Goal: Transaction & Acquisition: Purchase product/service

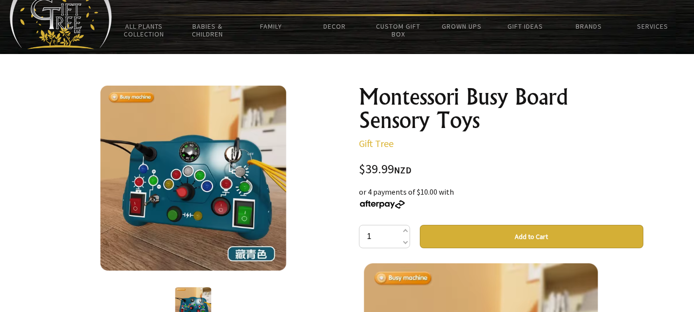
scroll to position [40, 0]
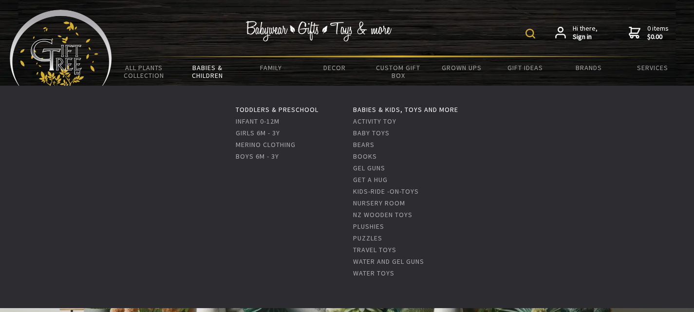
click at [211, 70] on link "Babies & Children" at bounding box center [208, 71] width 64 height 28
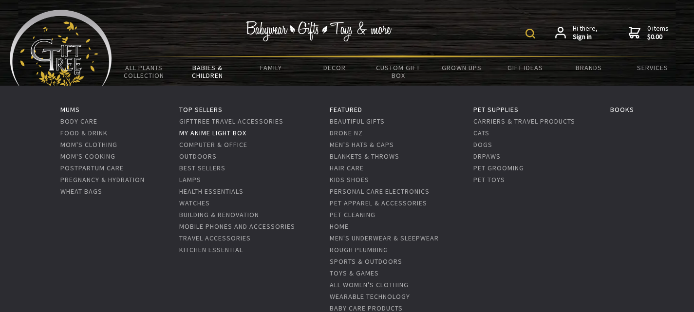
click at [226, 133] on link "My Anime Light Box" at bounding box center [212, 133] width 67 height 9
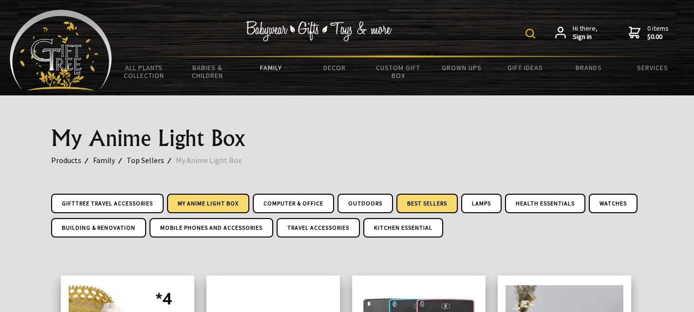
click at [445, 201] on link "Best Sellers" at bounding box center [426, 203] width 61 height 19
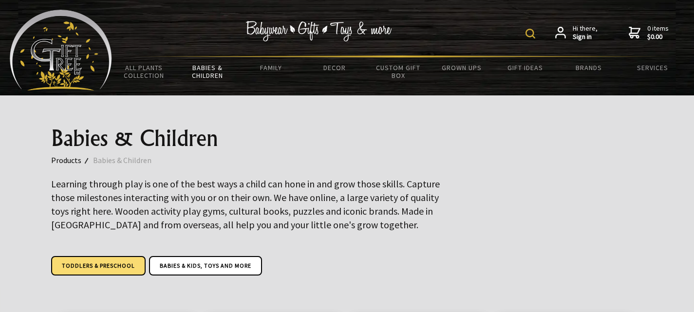
click at [101, 265] on link "Toddlers & Preschool" at bounding box center [98, 265] width 94 height 19
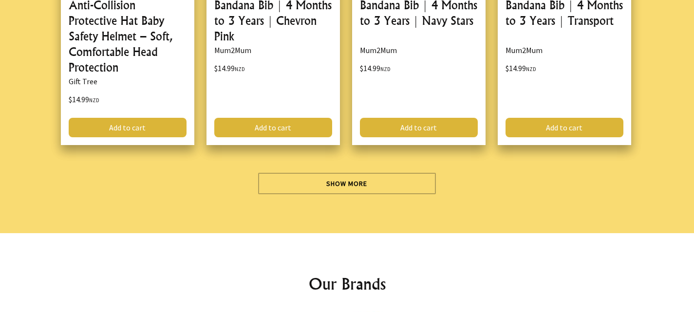
scroll to position [2840, 0]
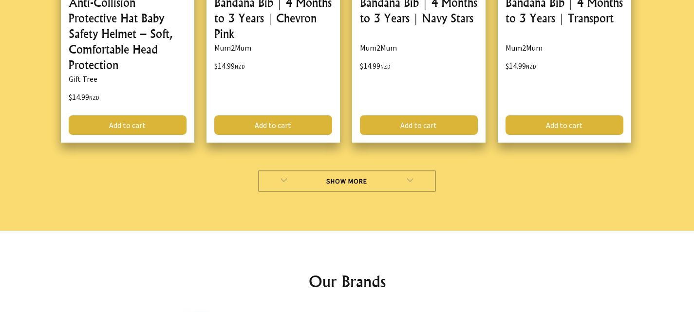
click at [347, 170] on link "Show More" at bounding box center [347, 180] width 178 height 21
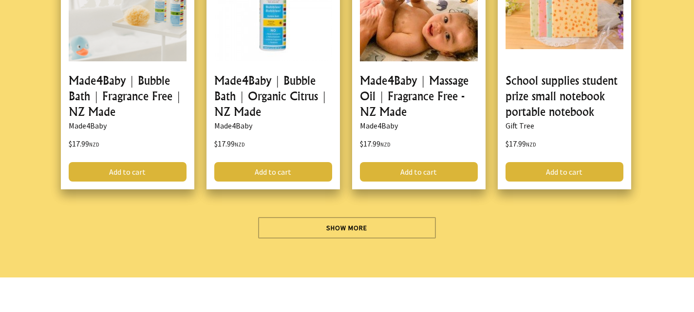
scroll to position [5665, 0]
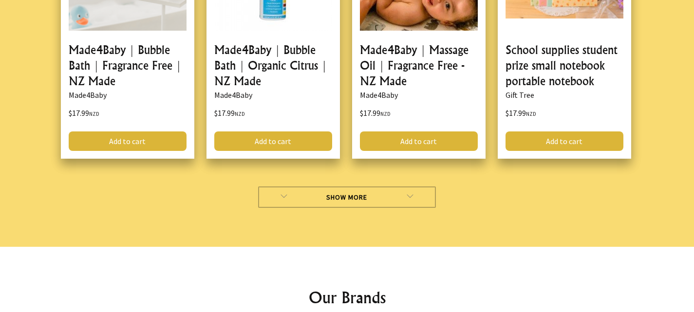
click at [337, 187] on link "Show More" at bounding box center [347, 197] width 178 height 21
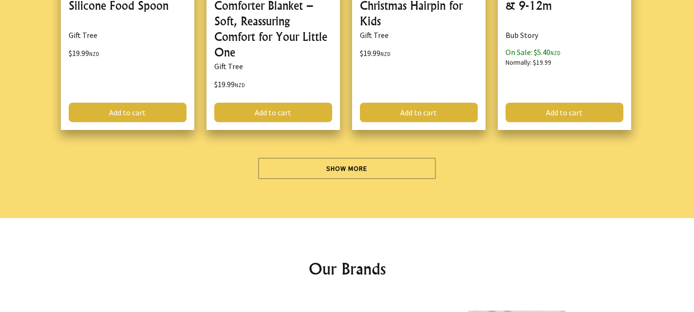
scroll to position [8572, 0]
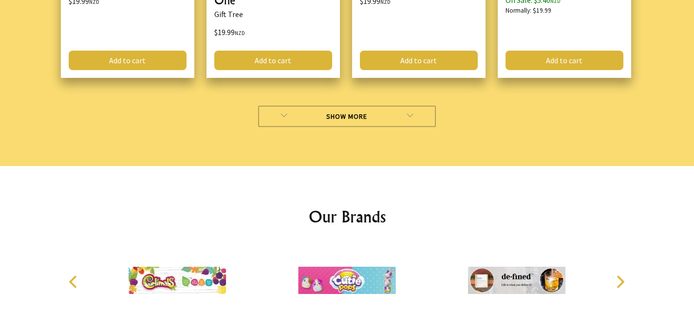
click at [338, 106] on link "Show More" at bounding box center [347, 116] width 178 height 21
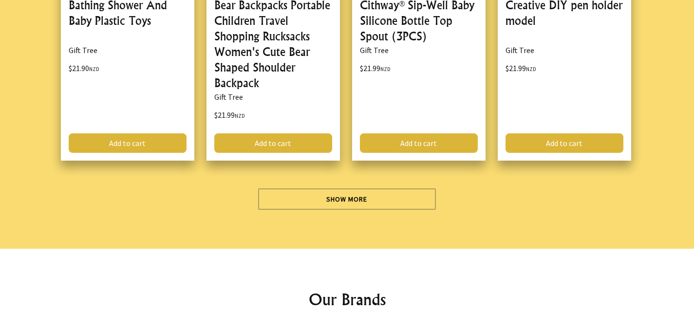
scroll to position [11434, 0]
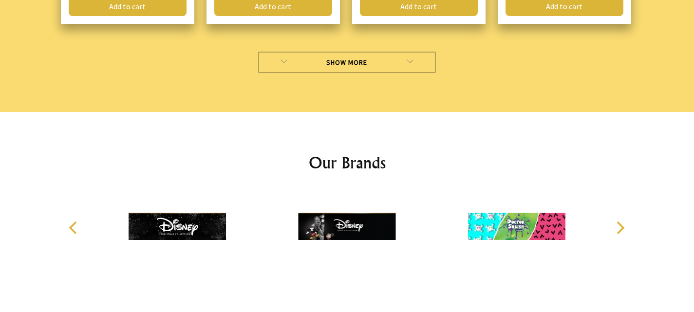
click at [342, 52] on link "Show More" at bounding box center [347, 62] width 178 height 21
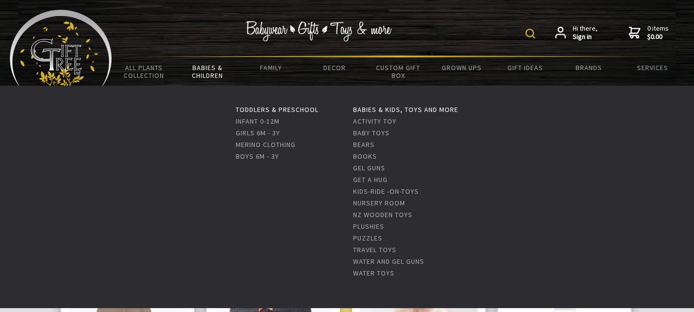
click at [216, 69] on link "Babies & Children" at bounding box center [208, 71] width 64 height 28
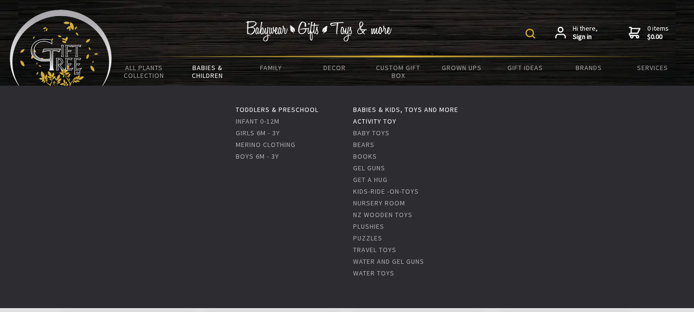
click at [378, 120] on link "Activity Toy" at bounding box center [374, 121] width 43 height 9
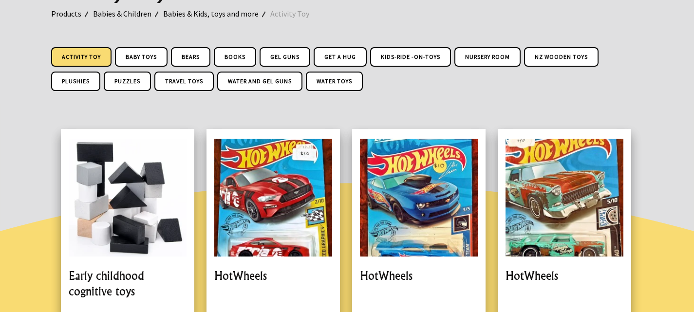
scroll to position [31, 0]
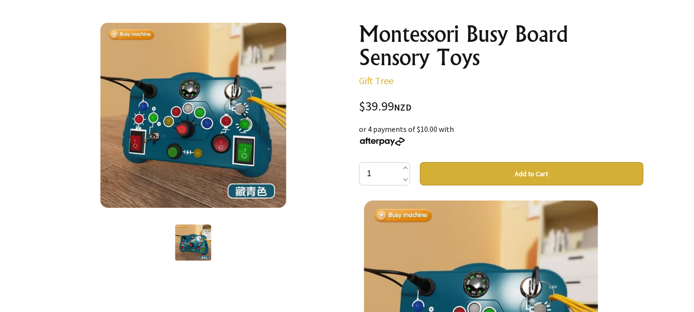
scroll to position [115, 0]
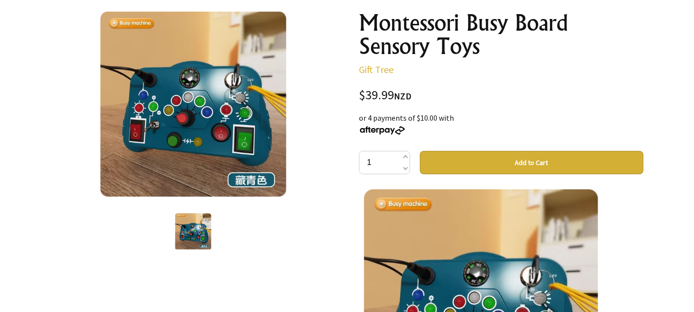
click at [525, 162] on button "Add to Cart" at bounding box center [532, 162] width 224 height 23
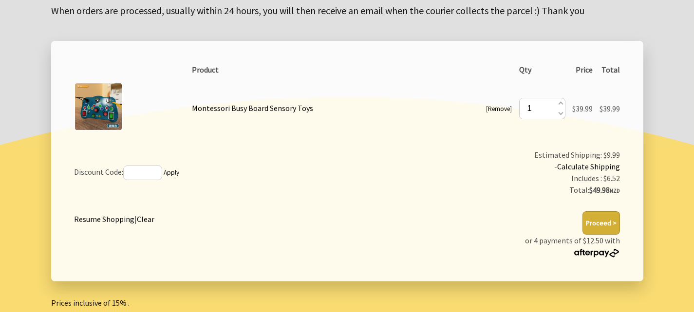
scroll to position [154, 0]
click at [599, 218] on button "Proceed >" at bounding box center [601, 222] width 38 height 23
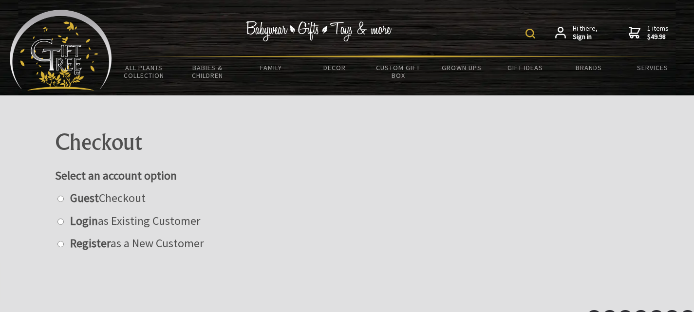
click at [60, 244] on input "radio" at bounding box center [60, 244] width 6 height 6
radio input "true"
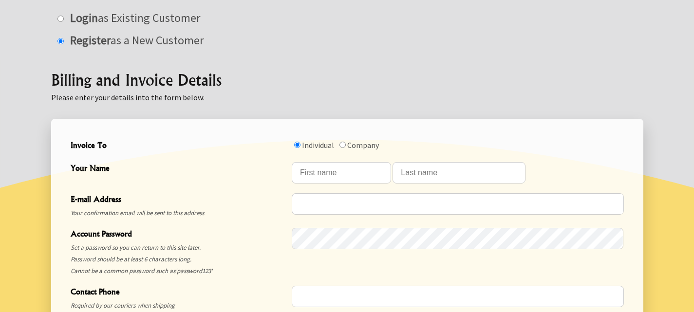
scroll to position [205, 0]
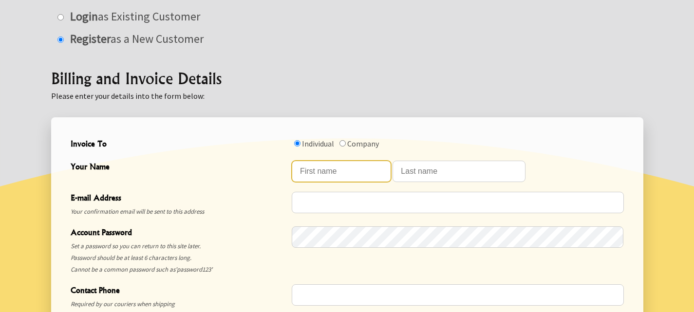
click at [354, 169] on input "Your Name" at bounding box center [341, 171] width 99 height 21
type input "[PERSON_NAME]"
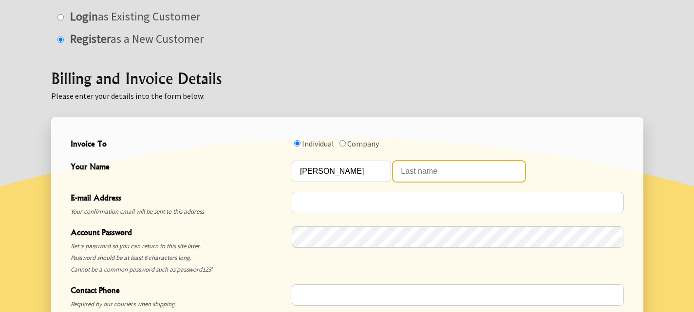
click at [433, 170] on input "Your Name" at bounding box center [459, 171] width 133 height 21
type input "[PERSON_NAME]"
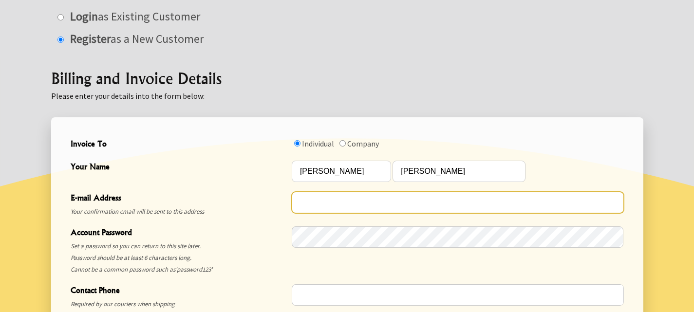
click at [364, 200] on input "E-mail Address" at bounding box center [458, 202] width 332 height 21
type input "louisecole@xtra.co.nz"
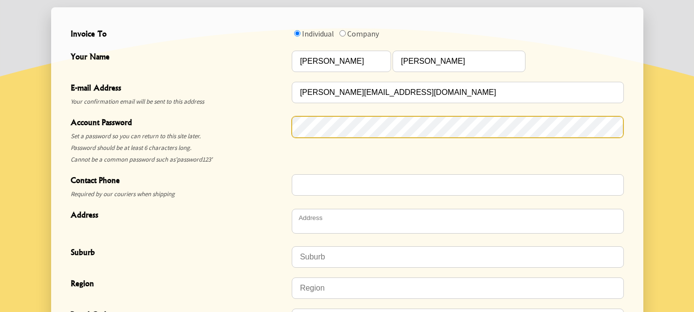
scroll to position [333, 0]
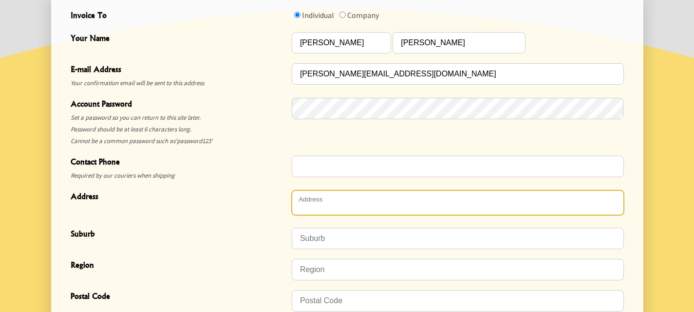
click at [370, 204] on textarea "Address" at bounding box center [458, 202] width 332 height 25
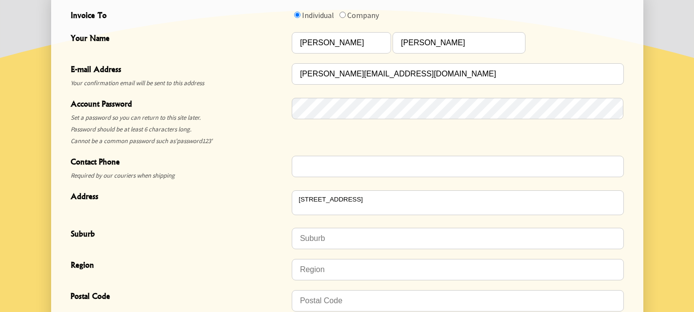
type textarea "[STREET_ADDRESS]"
type input "Belmont"
type input "Lower Hutt"
type input "5010"
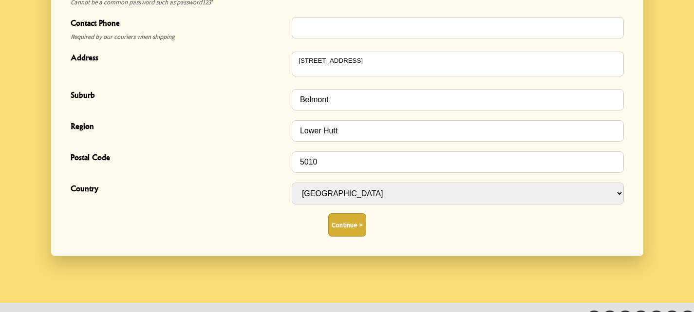
scroll to position [488, 0]
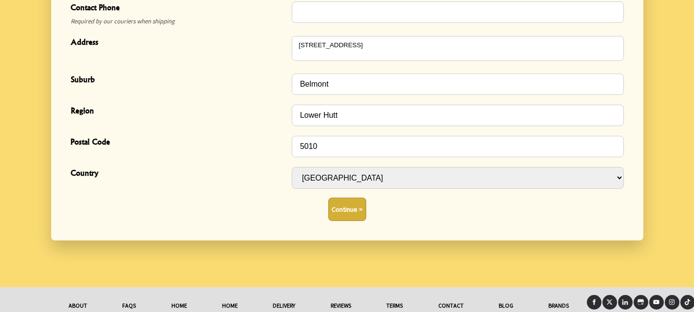
click at [343, 209] on button "Continue >" at bounding box center [347, 209] width 38 height 23
click at [344, 209] on button "Continue >" at bounding box center [347, 209] width 38 height 23
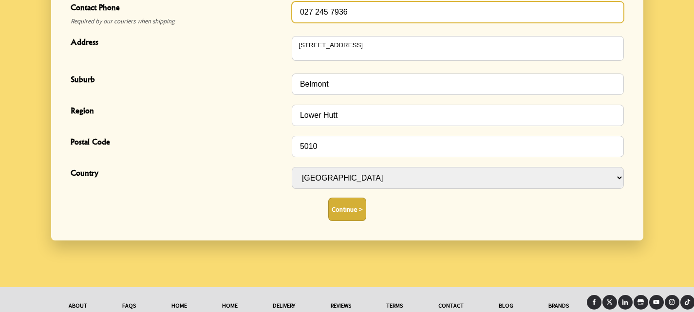
scroll to position [491, 0]
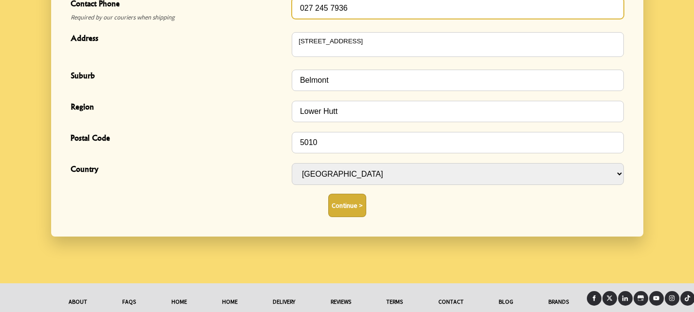
type input "027 245 7936"
click at [340, 203] on button "Continue >" at bounding box center [347, 205] width 38 height 23
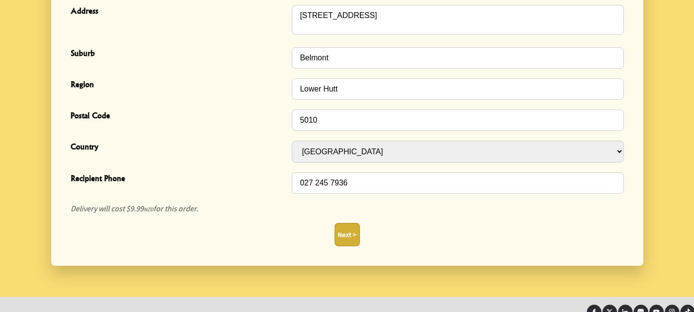
scroll to position [376, 0]
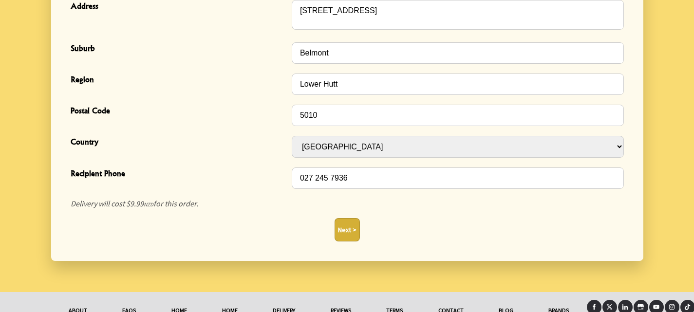
click at [344, 231] on button "Next >" at bounding box center [347, 229] width 25 height 23
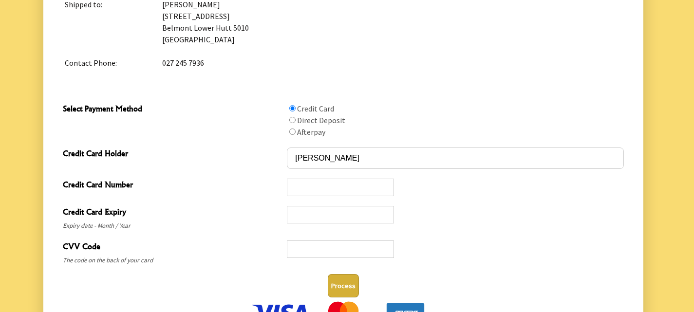
scroll to position [434, 0]
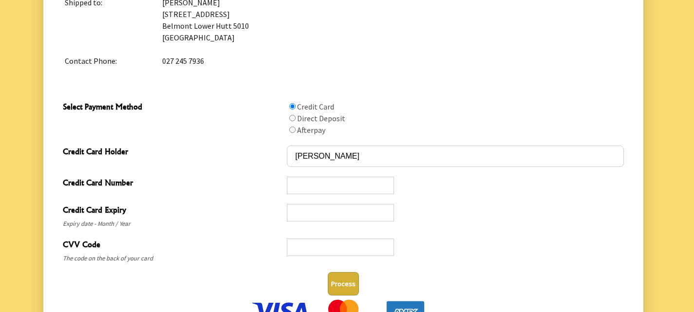
click at [292, 116] on input "Select Payment Method" at bounding box center [292, 118] width 6 height 6
radio input "true"
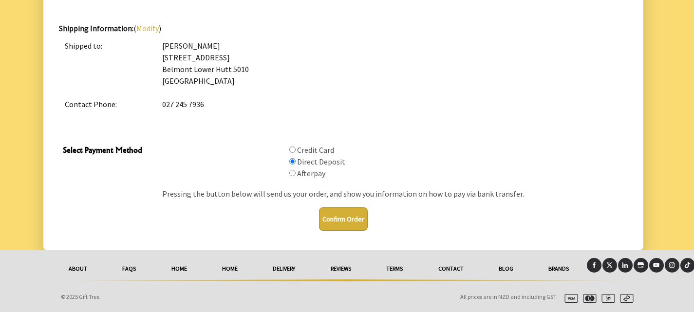
scroll to position [390, 0]
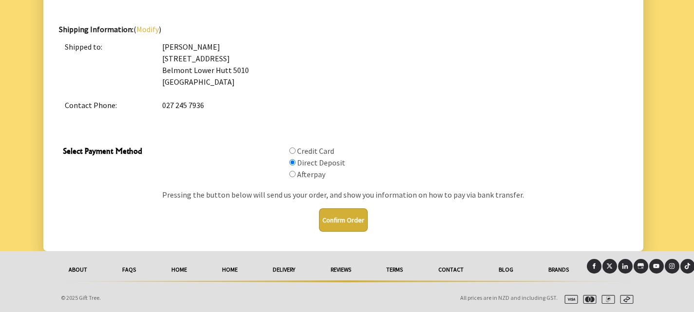
click at [345, 214] on button "Confirm Order" at bounding box center [343, 219] width 49 height 23
click at [342, 218] on button "Confirm Order" at bounding box center [343, 219] width 49 height 23
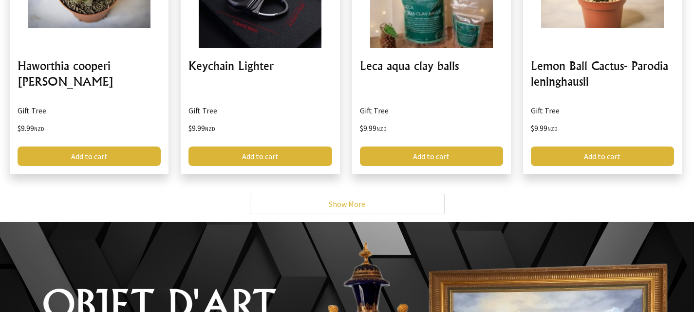
scroll to position [4065, 0]
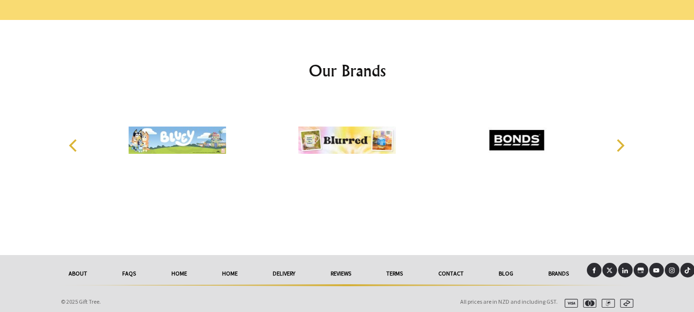
scroll to position [1427, 0]
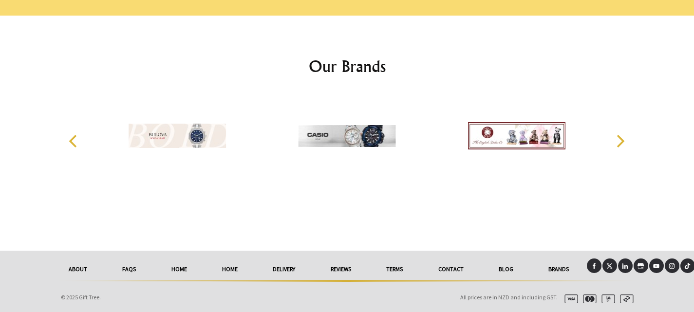
click at [77, 266] on link "About" at bounding box center [78, 269] width 54 height 21
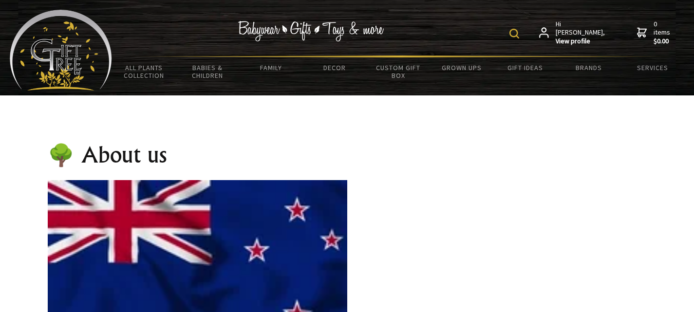
click at [582, 30] on span "Hi Louise, View profile" at bounding box center [581, 33] width 50 height 26
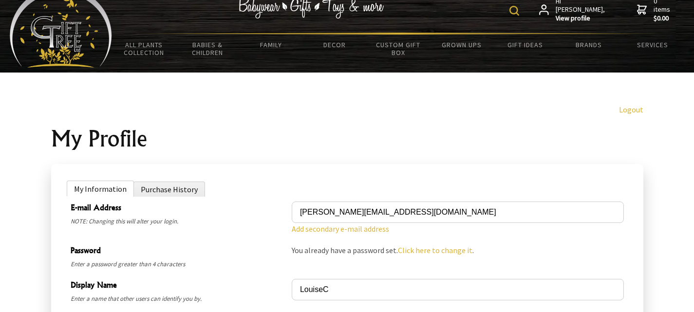
scroll to position [20, 0]
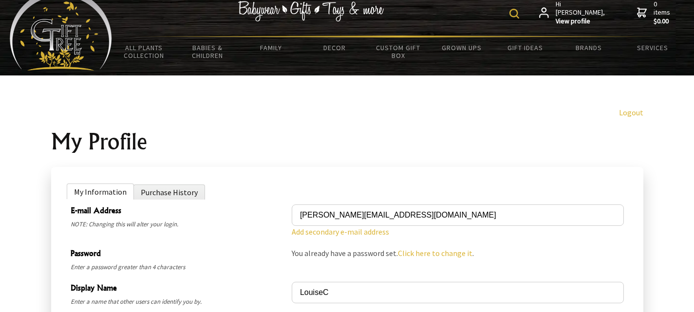
click at [155, 192] on li "Purchase History" at bounding box center [169, 192] width 72 height 15
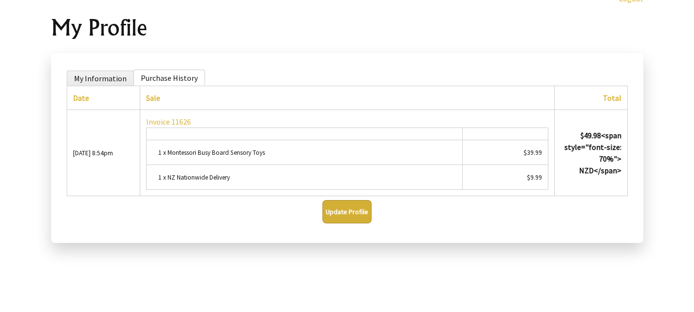
scroll to position [131, 0]
